Goal: Transaction & Acquisition: Purchase product/service

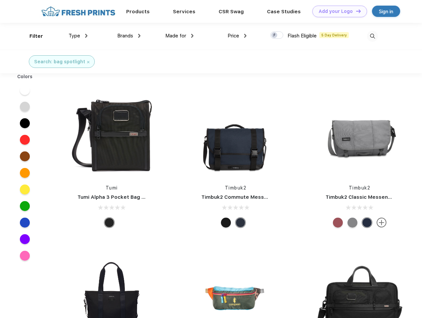
scroll to position [0, 0]
click at [337, 11] on link "Add your Logo Design Tool" at bounding box center [339, 12] width 55 height 12
click at [0, 0] on div "Design Tool" at bounding box center [0, 0] width 0 height 0
click at [355, 11] on link "Add your Logo Design Tool" at bounding box center [339, 12] width 55 height 12
click at [32, 36] on div "Filter" at bounding box center [36, 36] width 14 height 8
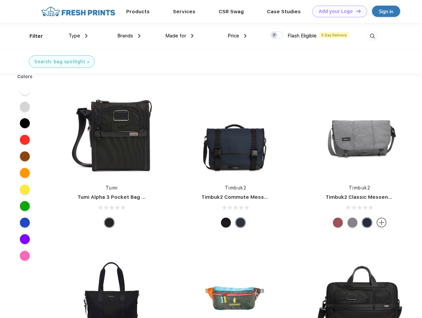
click at [78, 36] on span "Type" at bounding box center [75, 36] width 12 height 6
click at [129, 36] on span "Brands" at bounding box center [125, 36] width 16 height 6
click at [179, 36] on span "Made for" at bounding box center [175, 36] width 21 height 6
click at [237, 36] on span "Price" at bounding box center [234, 36] width 12 height 6
click at [277, 35] on div at bounding box center [276, 34] width 13 height 7
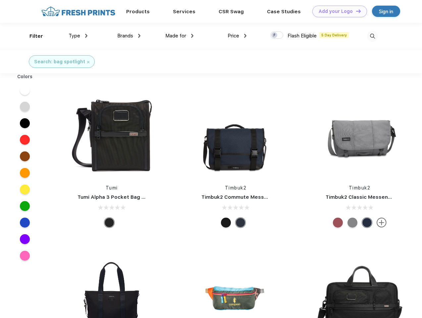
click at [275, 35] on input "checkbox" at bounding box center [272, 33] width 4 height 4
click at [372, 36] on img at bounding box center [372, 36] width 11 height 11
